Goal: Find specific page/section: Find specific page/section

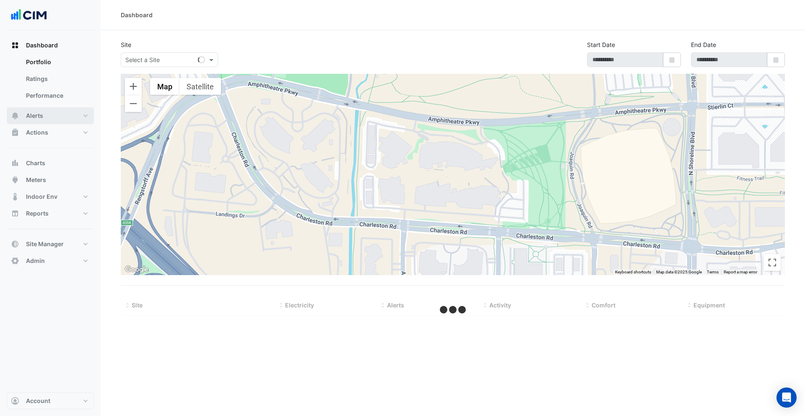
click at [57, 111] on button "Alerts" at bounding box center [50, 115] width 87 height 17
click at [57, 111] on link "Templates" at bounding box center [56, 112] width 75 height 17
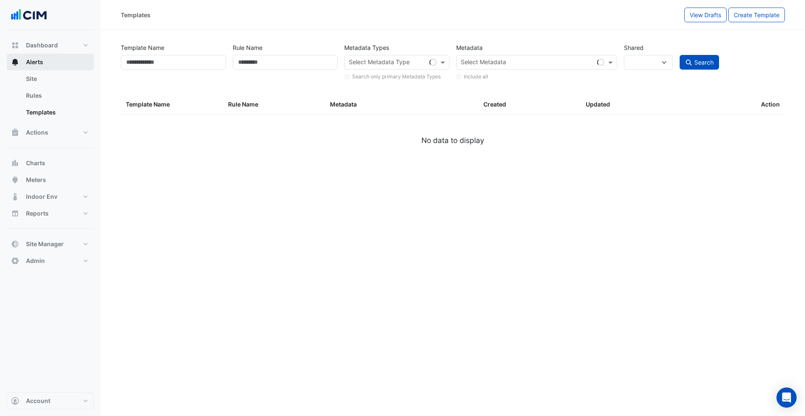
select select
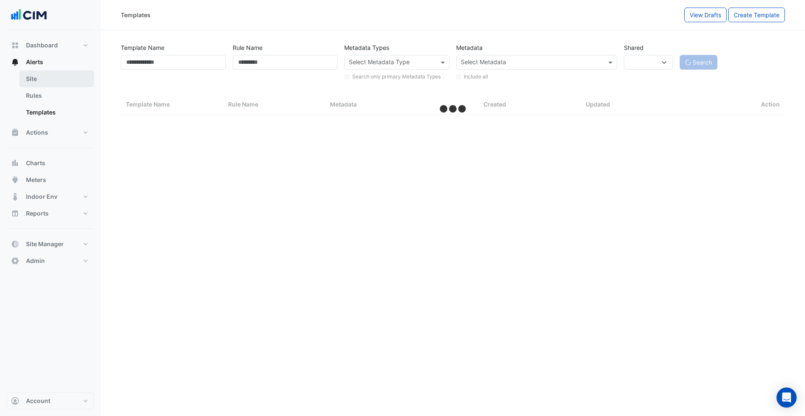
click at [62, 78] on link "Site" at bounding box center [56, 78] width 75 height 17
